Goal: Obtain resource: Obtain resource

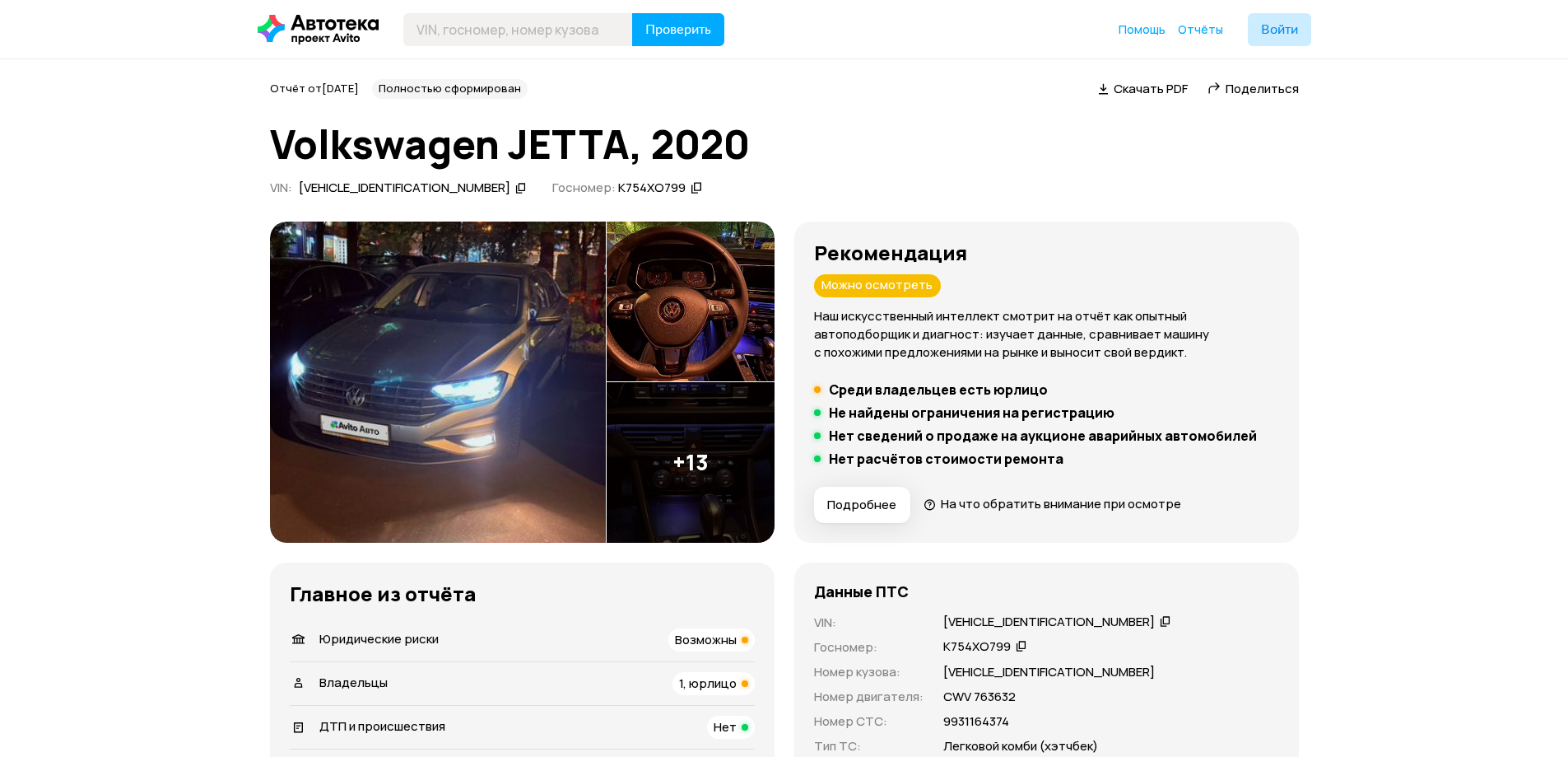
click at [556, 412] on img at bounding box center [438, 382] width 336 height 321
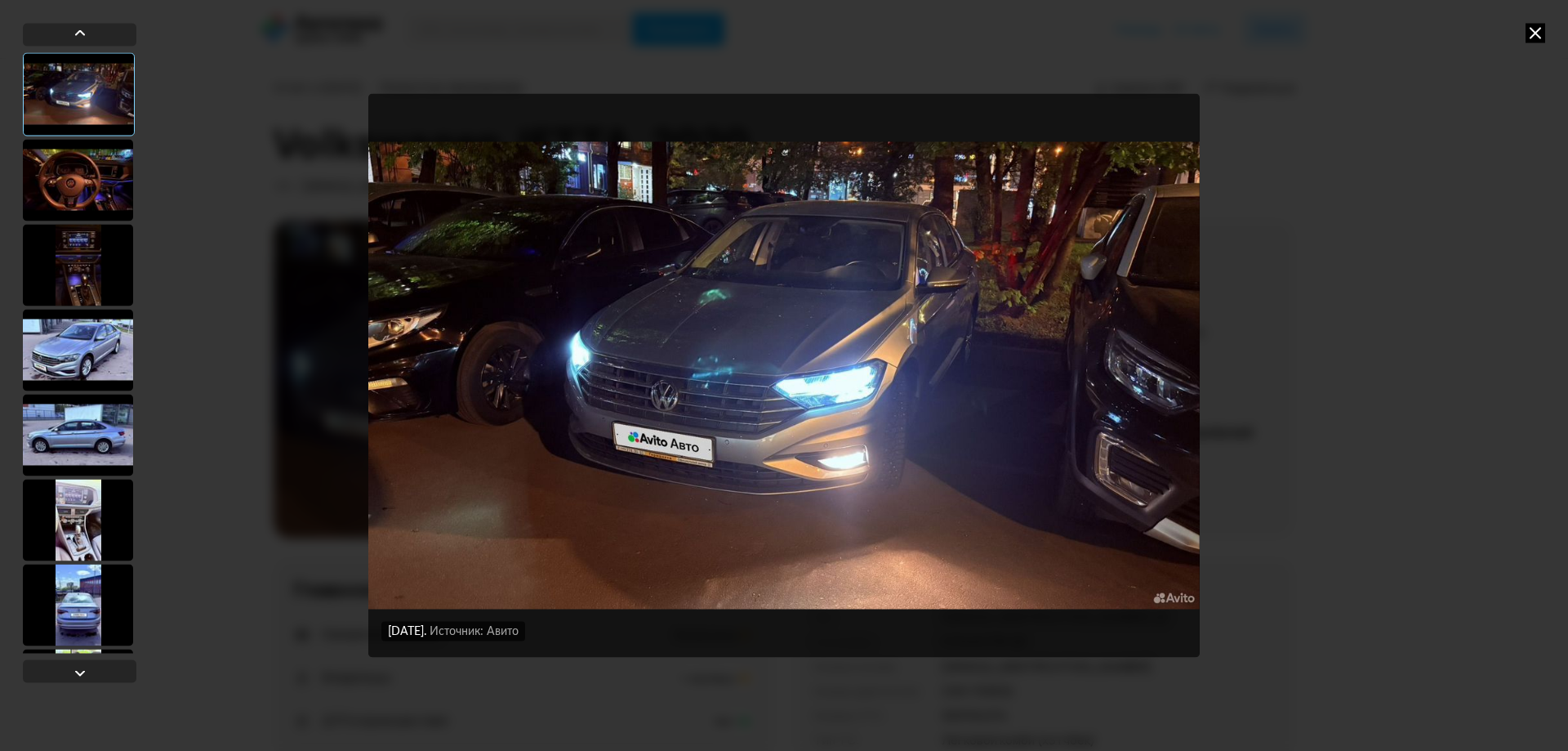
click at [431, 342] on img "Go to Slide 1" at bounding box center [784, 375] width 831 height 563
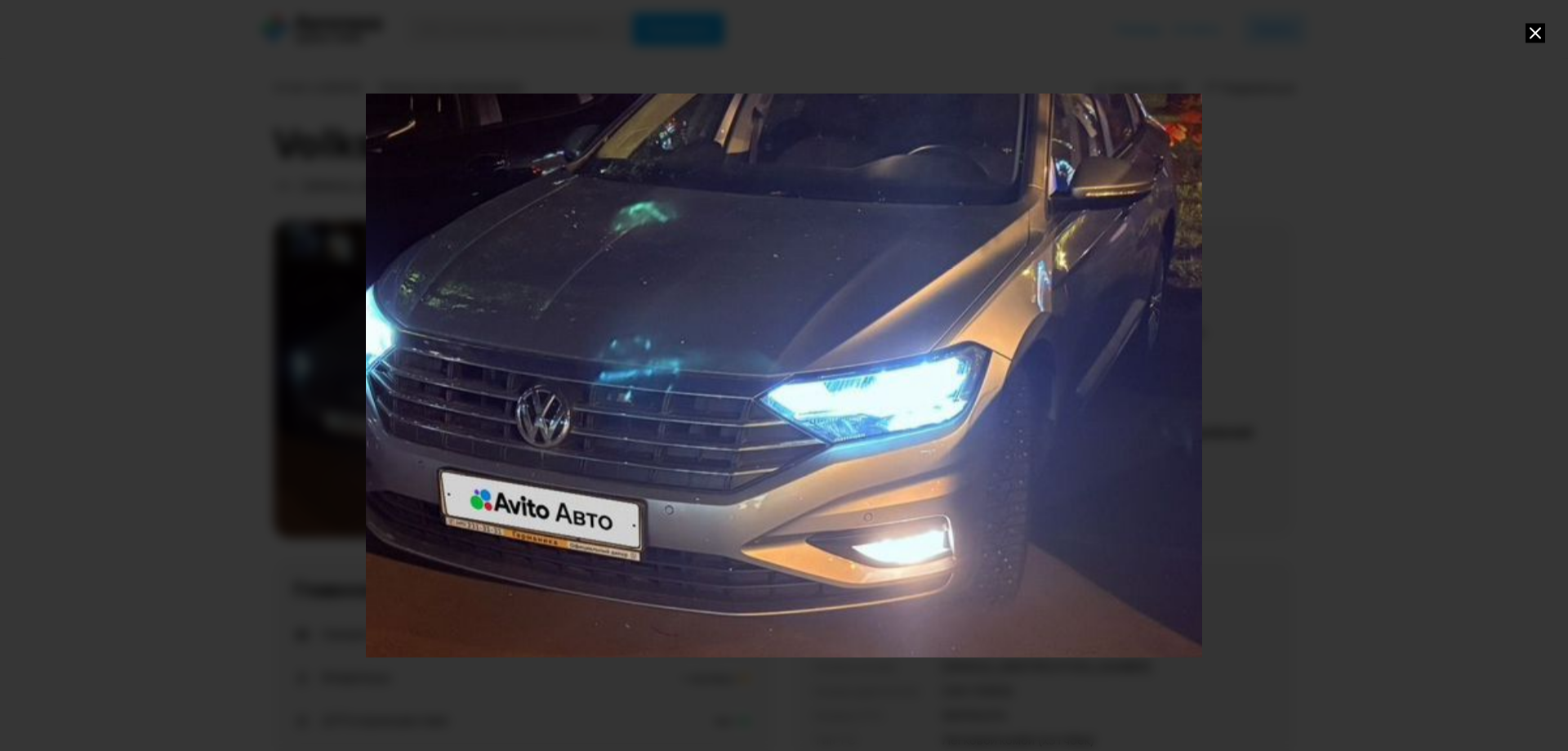
click at [746, 349] on div "Go to Slide 1" at bounding box center [784, 376] width 1673 height 1127
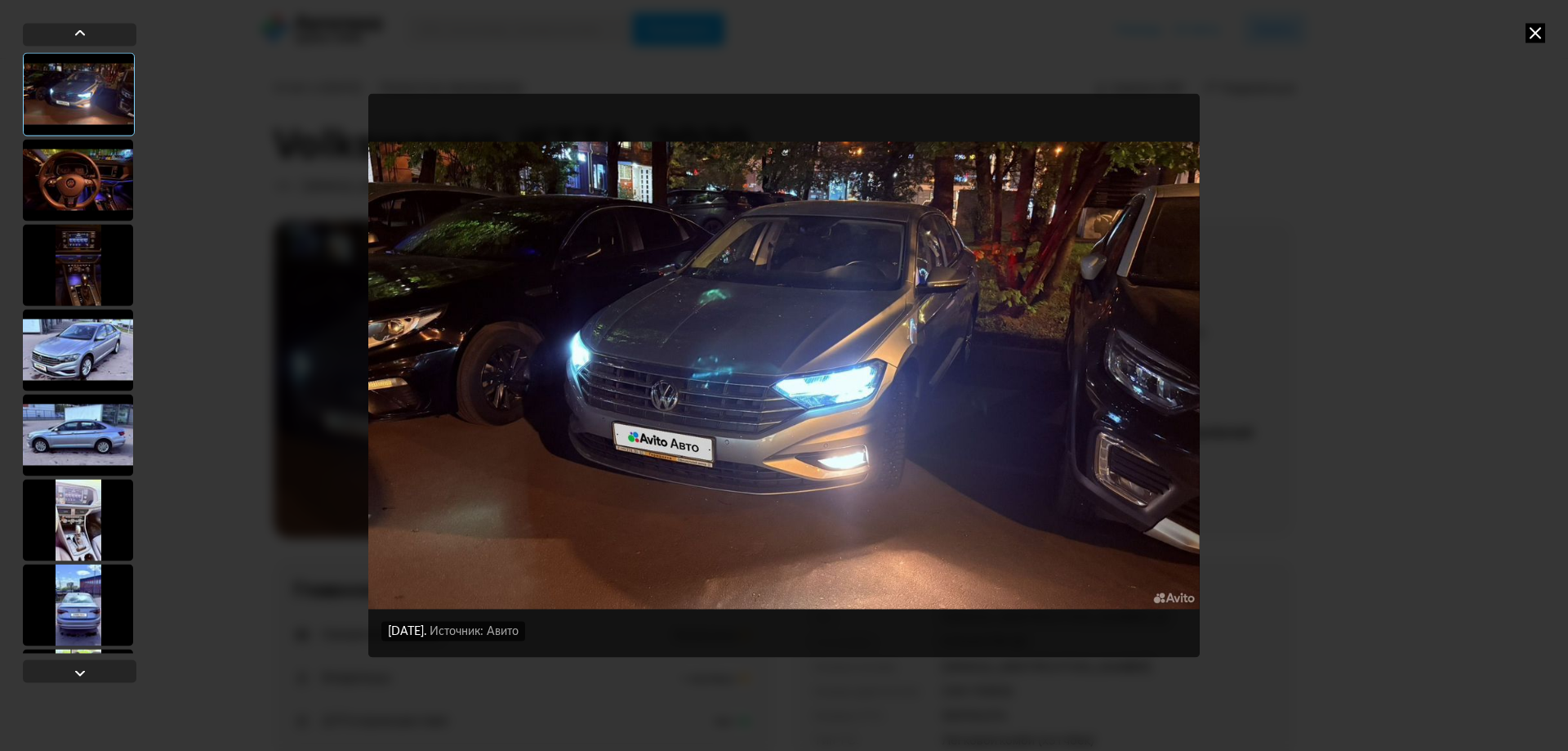
click at [96, 329] on div at bounding box center [78, 349] width 110 height 81
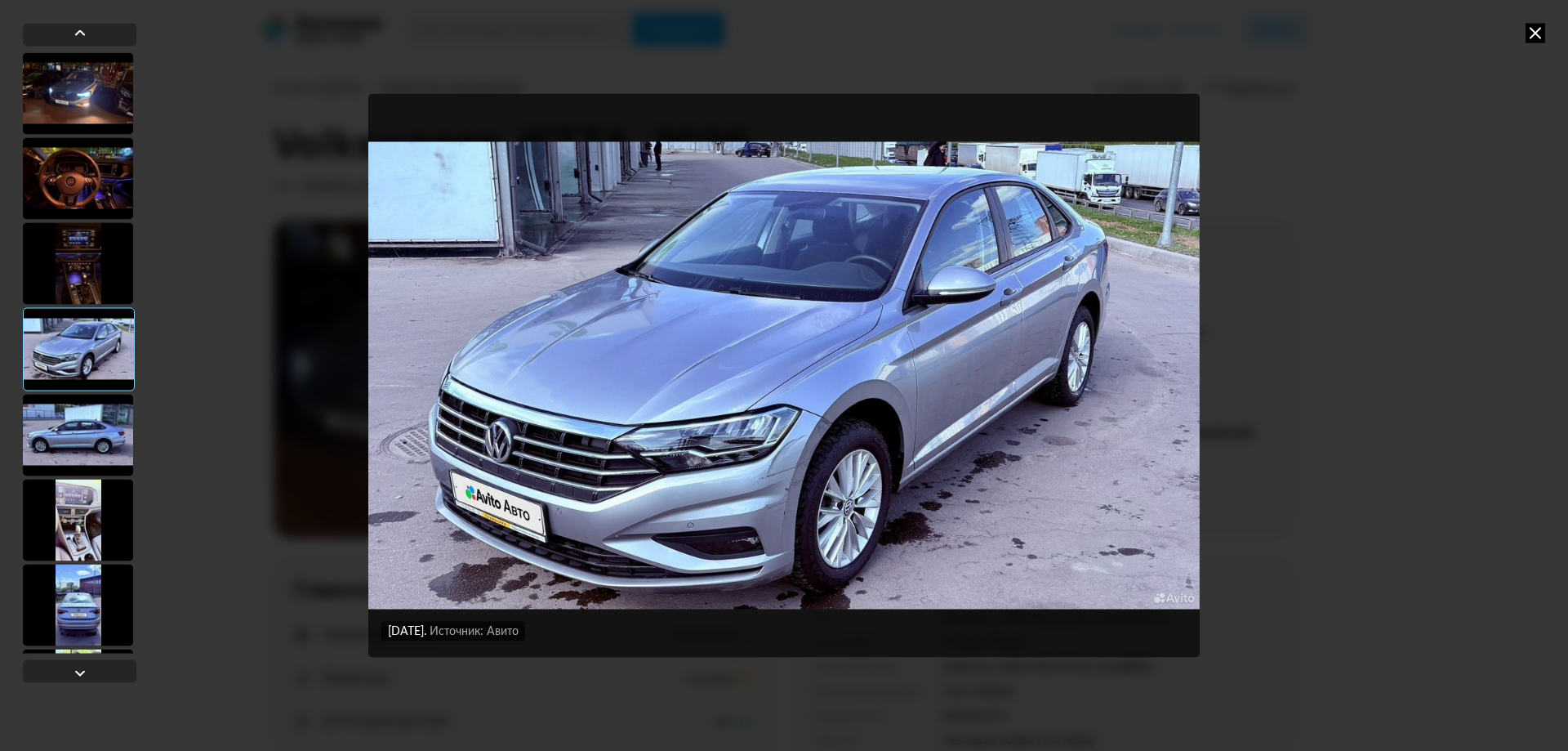
click at [103, 409] on div at bounding box center [78, 435] width 110 height 81
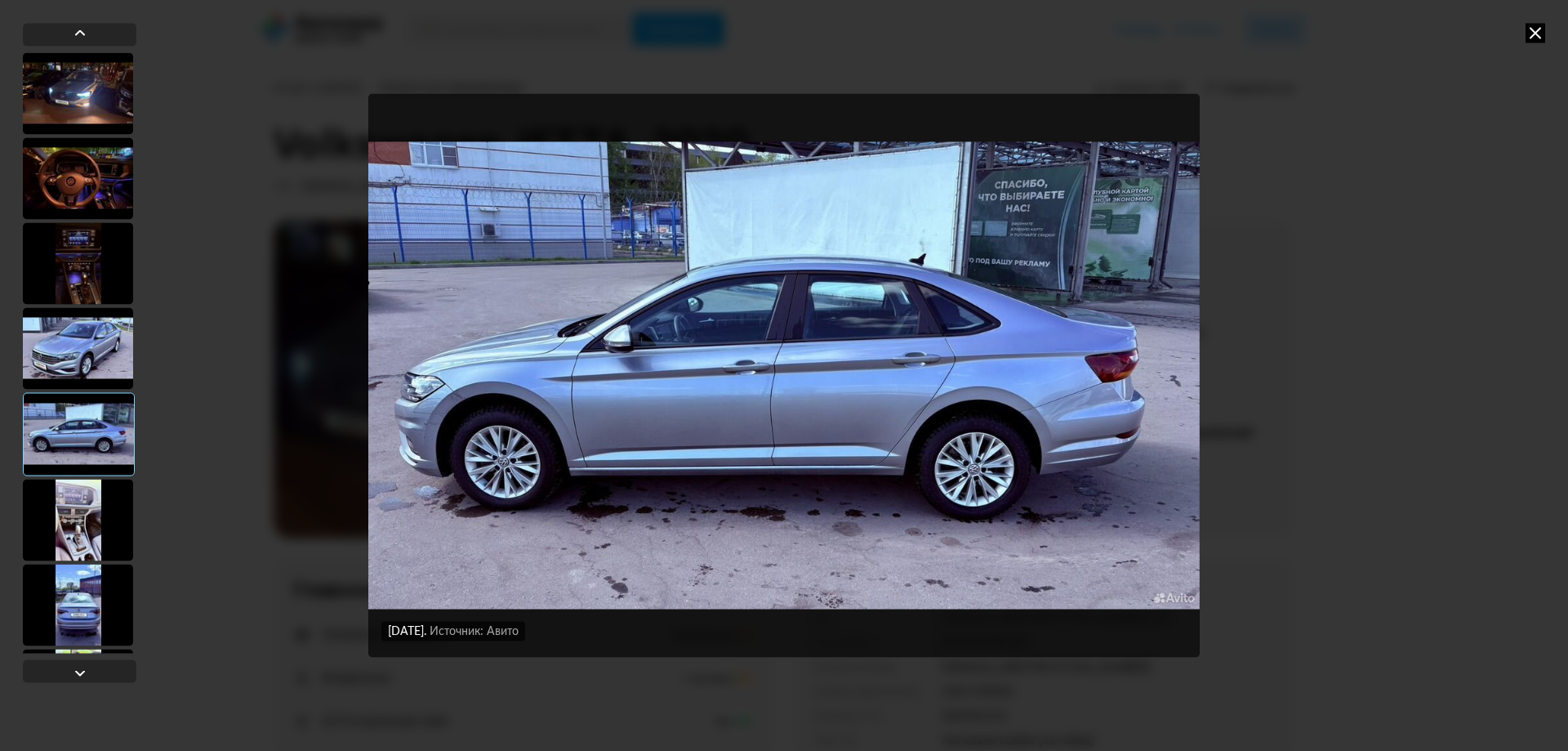
scroll to position [408, 0]
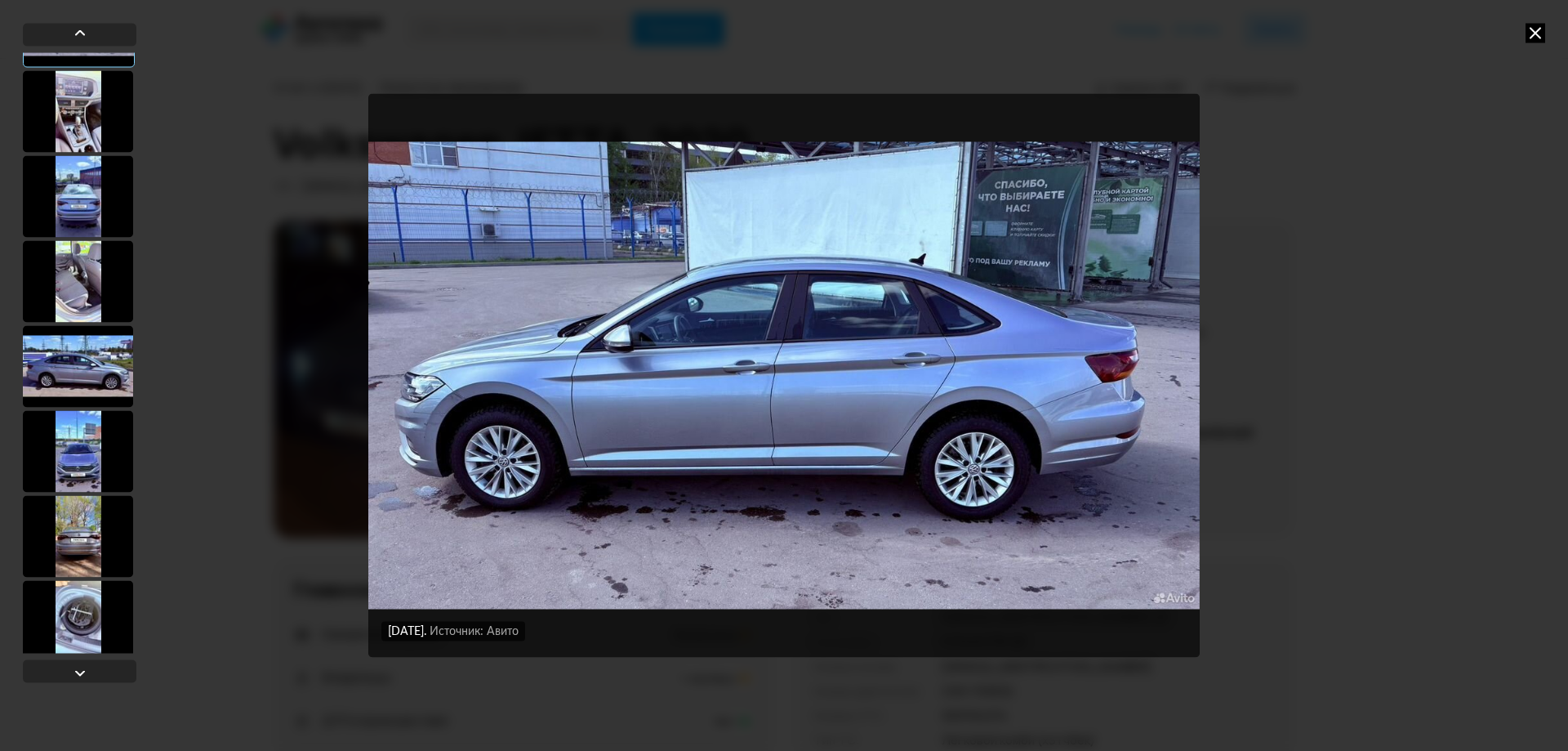
click at [1537, 36] on icon at bounding box center [1536, 33] width 20 height 20
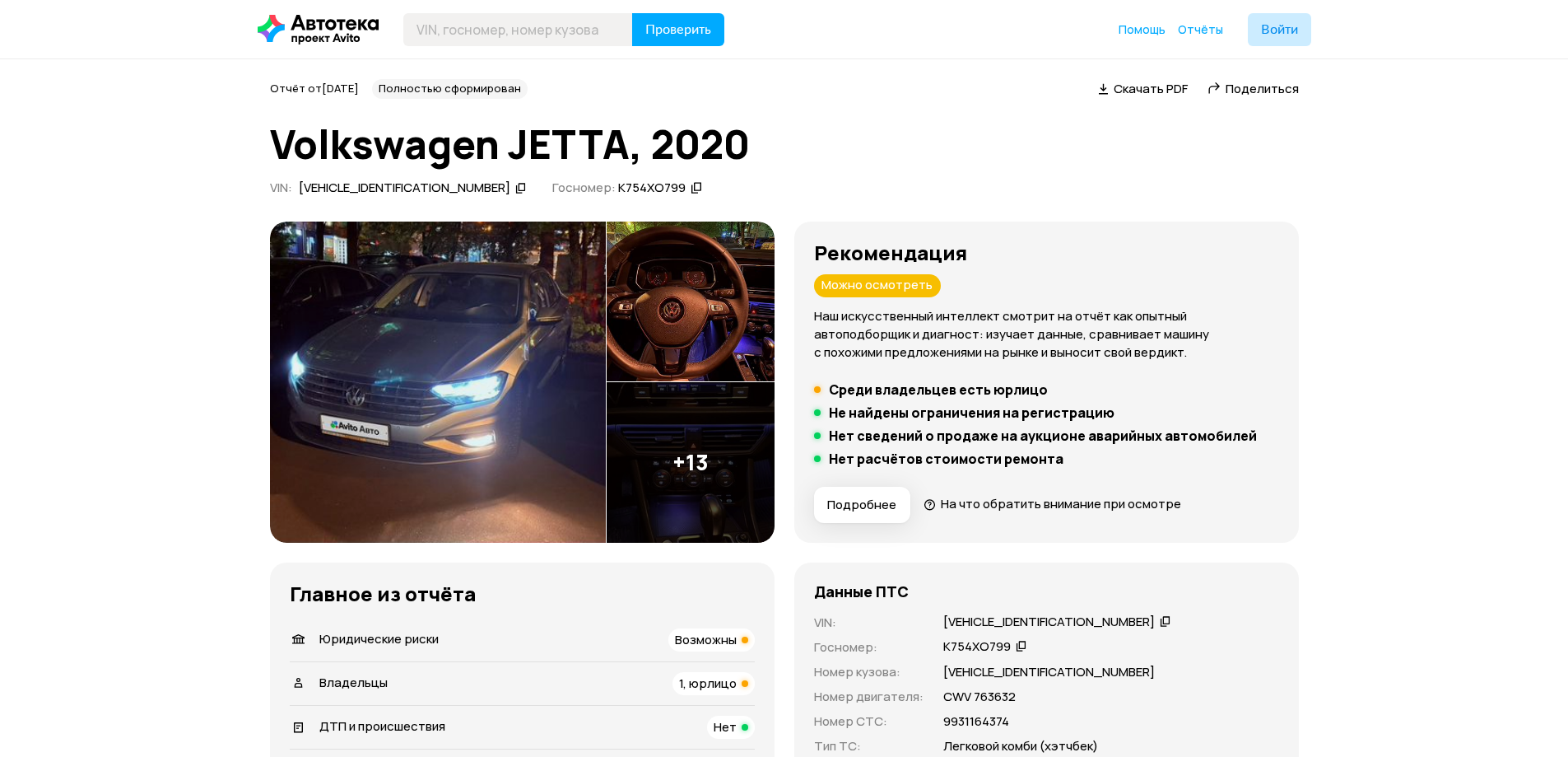
click at [281, 135] on h1 "Volkswagen JETTA, 2020" at bounding box center [784, 144] width 1029 height 44
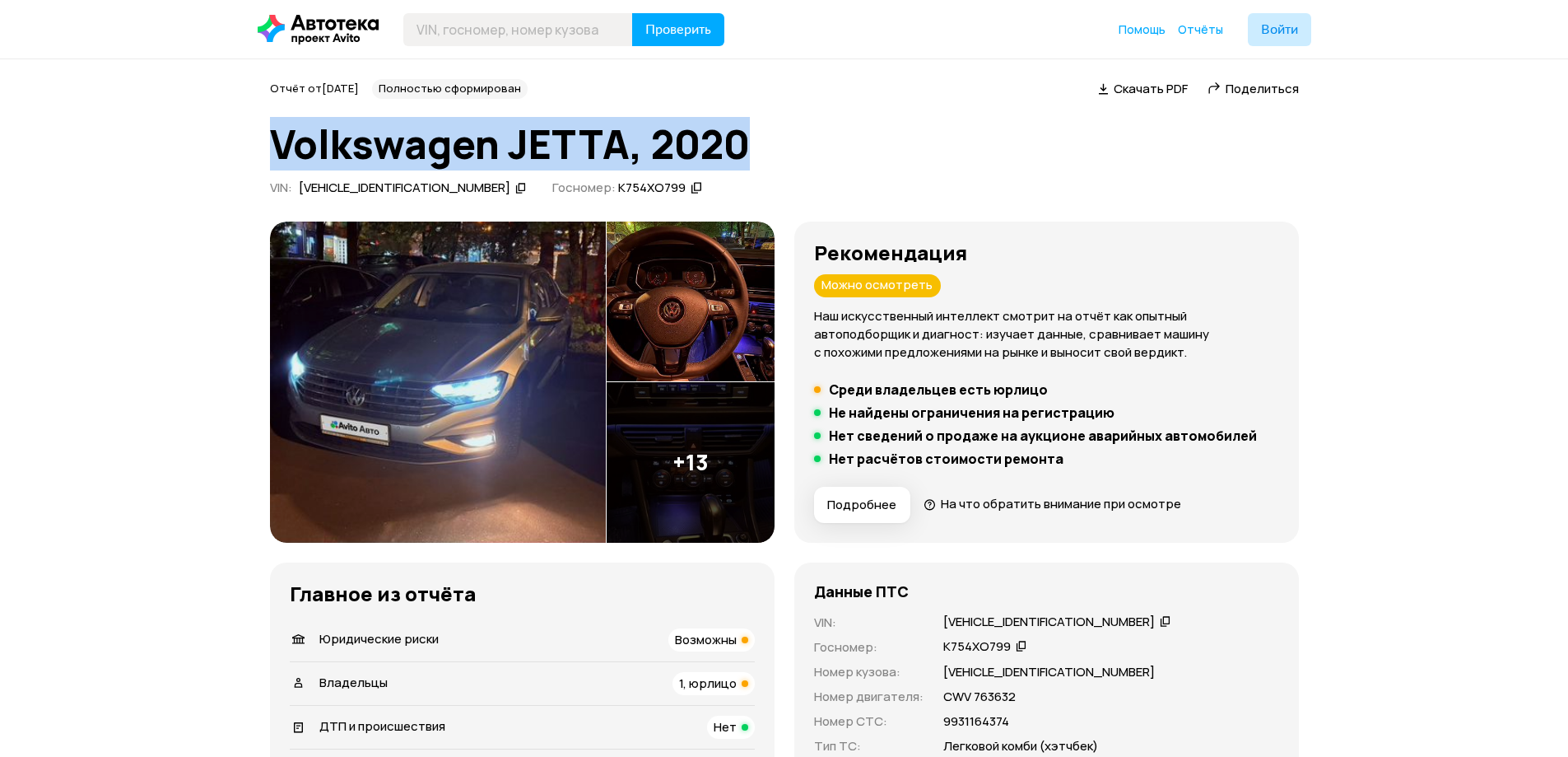
click at [281, 135] on h1 "Volkswagen JETTA, 2020" at bounding box center [784, 144] width 1029 height 44
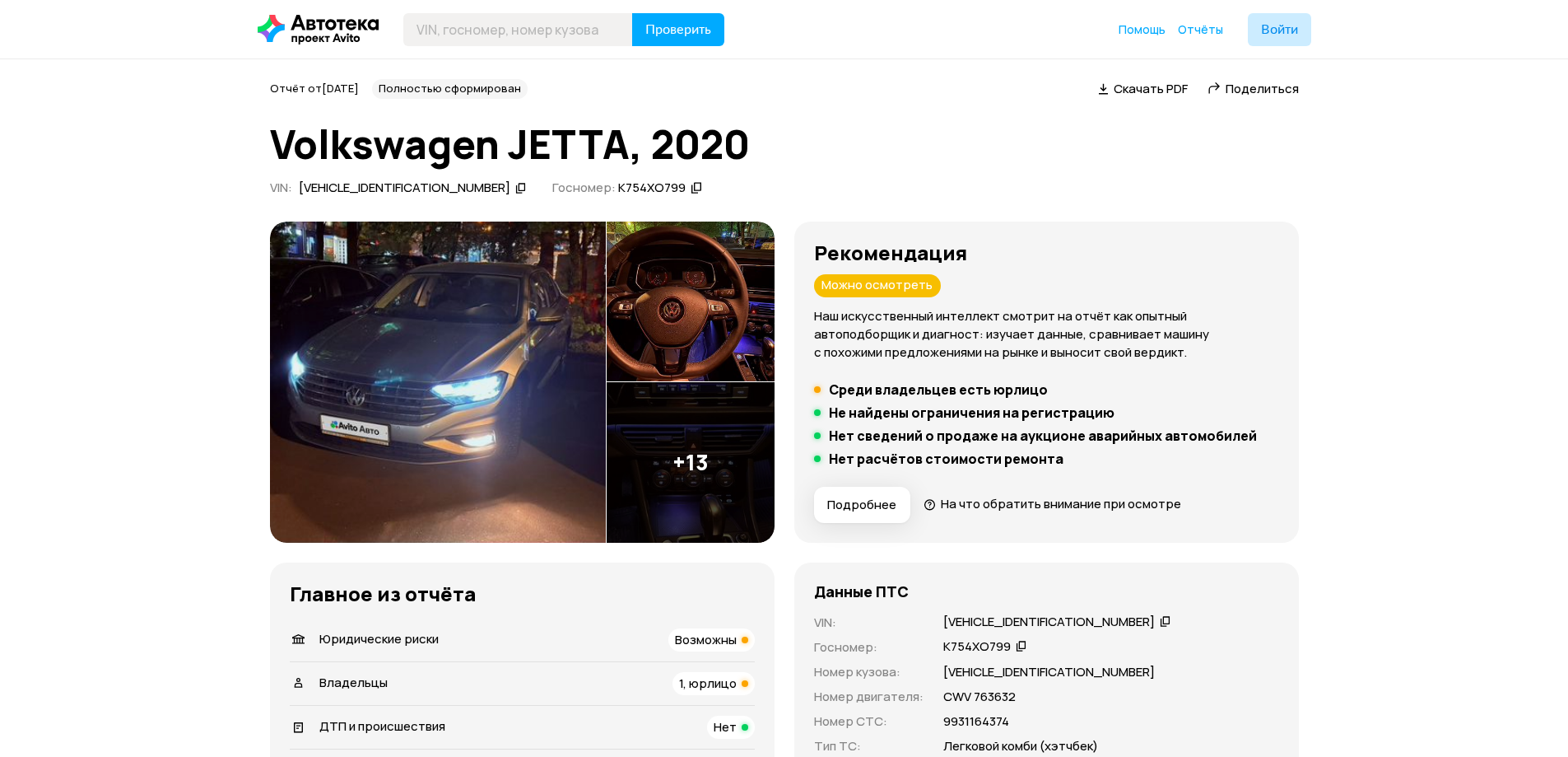
click at [684, 442] on img at bounding box center [691, 463] width 168 height 161
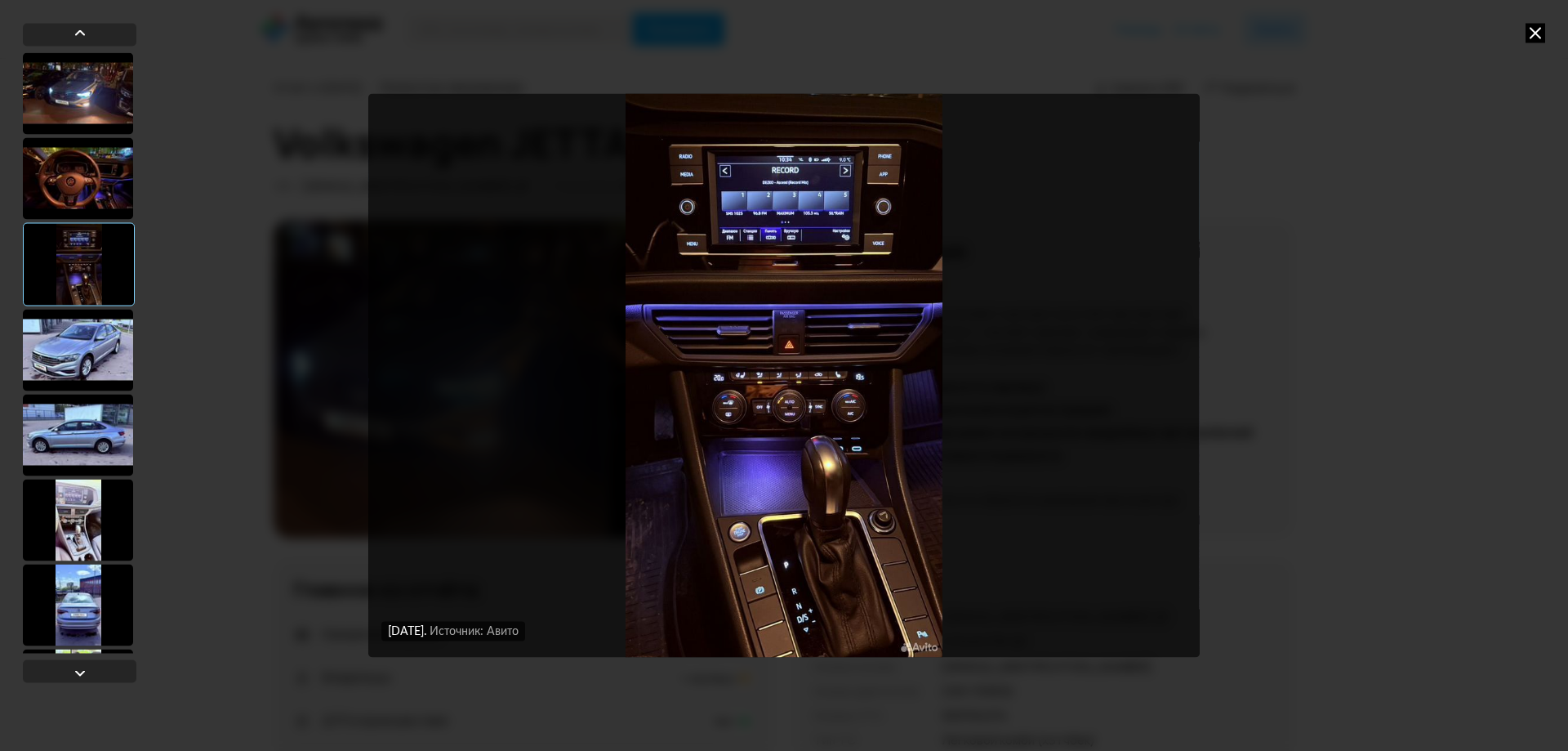
click at [78, 617] on div at bounding box center [78, 604] width 110 height 81
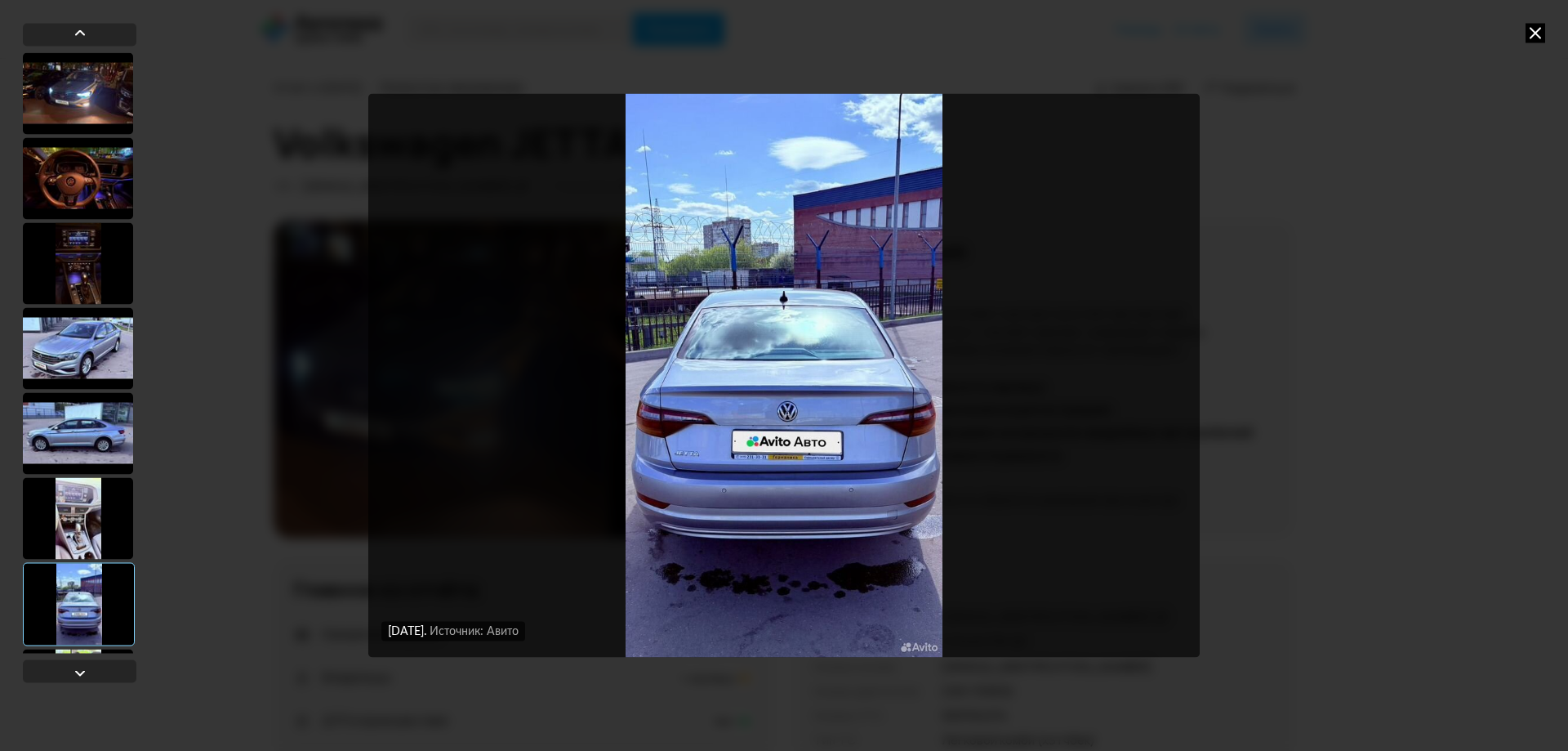
click at [120, 541] on div at bounding box center [78, 518] width 110 height 81
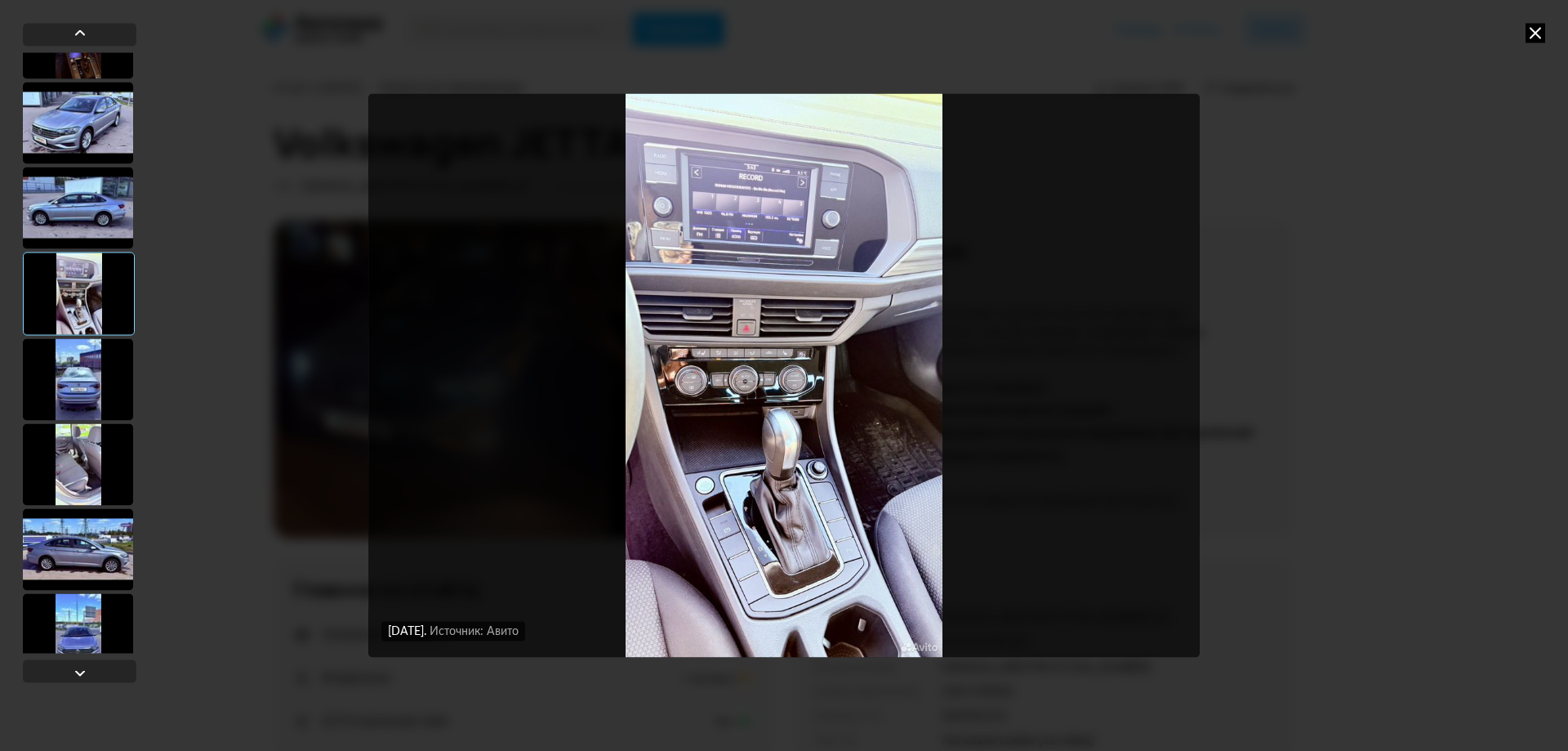
scroll to position [654, 0]
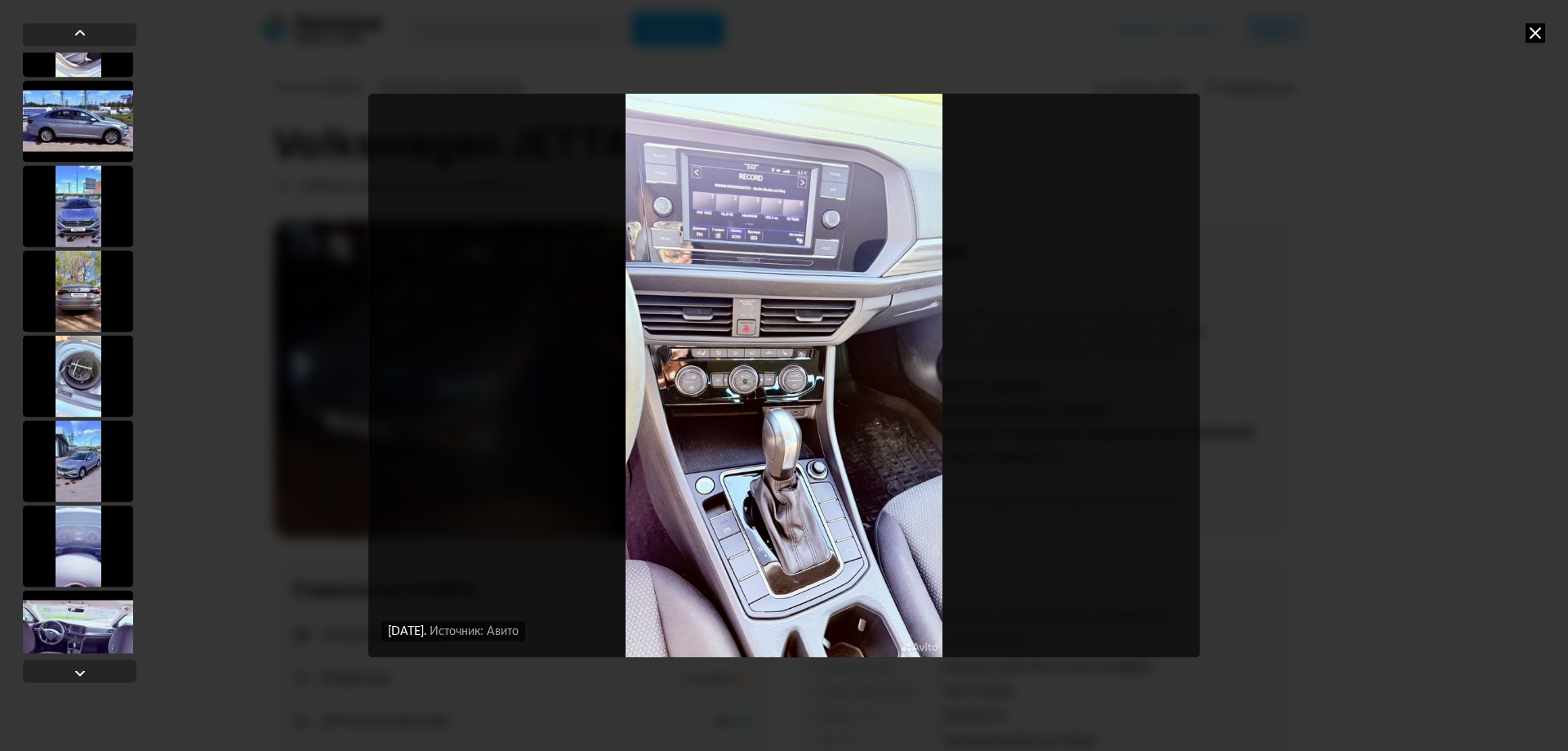
click at [84, 393] on div at bounding box center [78, 376] width 110 height 81
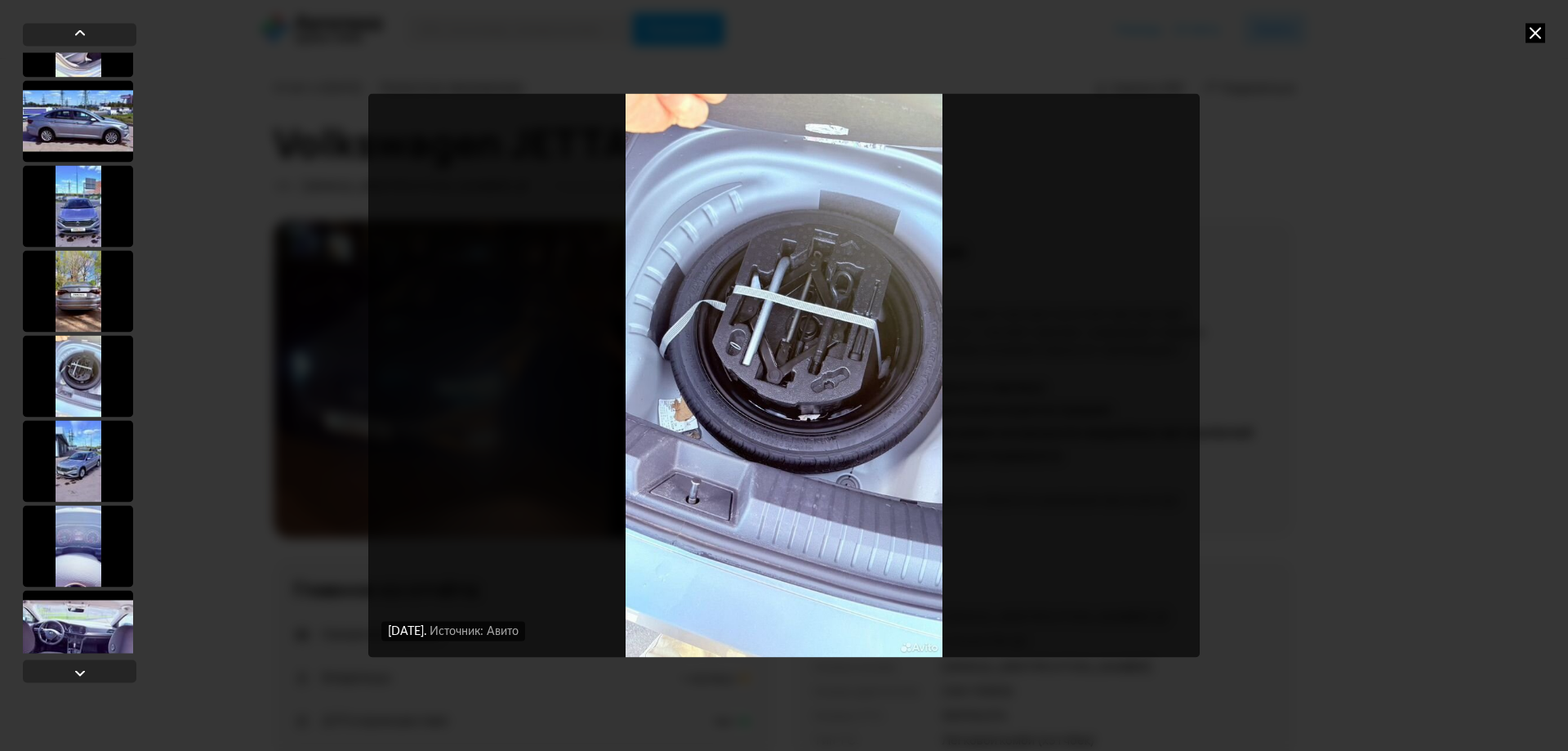
click at [101, 436] on div at bounding box center [78, 461] width 110 height 81
